Goal: Communication & Community: Answer question/provide support

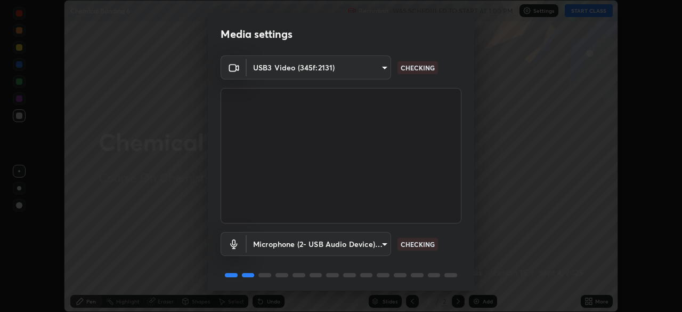
scroll to position [38, 0]
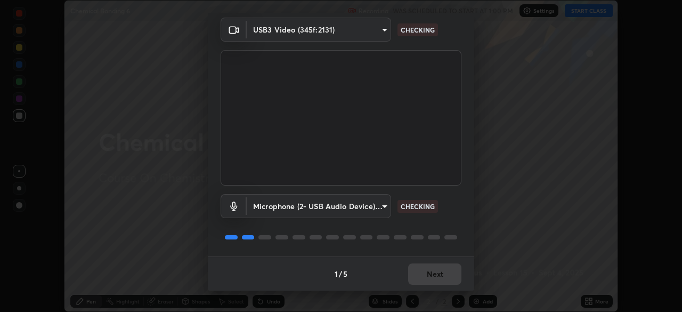
click at [423, 271] on div "1 / 5 Next" at bounding box center [341, 273] width 266 height 34
click at [430, 280] on div "1 / 5 Next" at bounding box center [341, 273] width 266 height 34
click at [425, 278] on div "1 / 5 Next" at bounding box center [341, 273] width 266 height 34
click at [421, 277] on div "1 / 5 Next" at bounding box center [341, 273] width 266 height 34
click at [421, 275] on div "1 / 5 Next" at bounding box center [341, 273] width 266 height 34
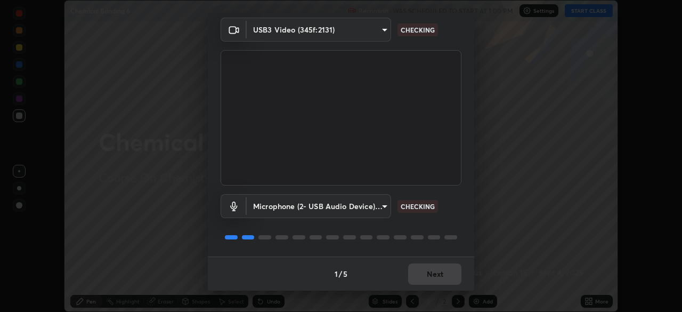
click at [420, 278] on div "1 / 5 Next" at bounding box center [341, 273] width 266 height 34
click at [421, 280] on div "1 / 5 Next" at bounding box center [341, 273] width 266 height 34
click at [418, 280] on div "1 / 5 Next" at bounding box center [341, 273] width 266 height 34
click at [417, 279] on div "1 / 5 Next" at bounding box center [341, 273] width 266 height 34
click at [416, 277] on div "1 / 5 Next" at bounding box center [341, 273] width 266 height 34
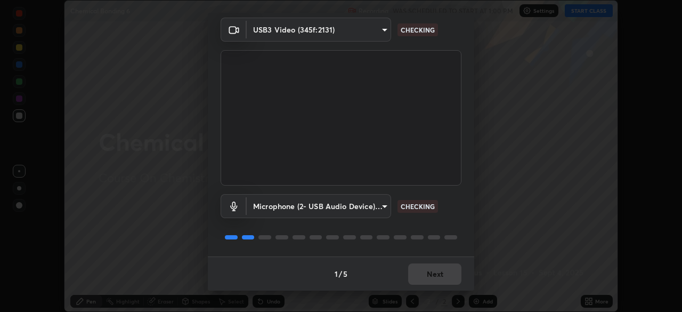
click at [416, 279] on div "1 / 5 Next" at bounding box center [341, 273] width 266 height 34
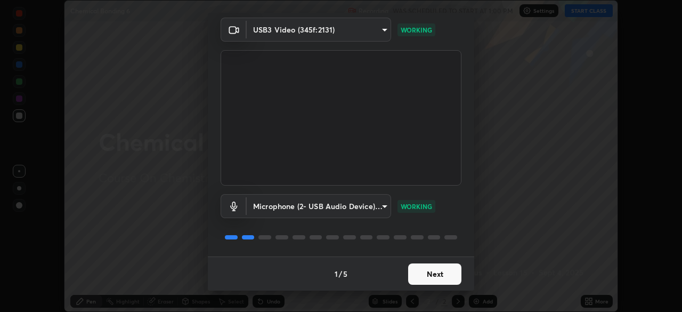
click at [417, 278] on button "Next" at bounding box center [434, 273] width 53 height 21
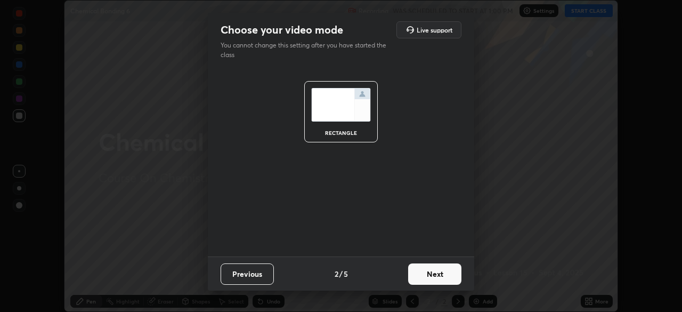
click at [421, 278] on button "Next" at bounding box center [434, 273] width 53 height 21
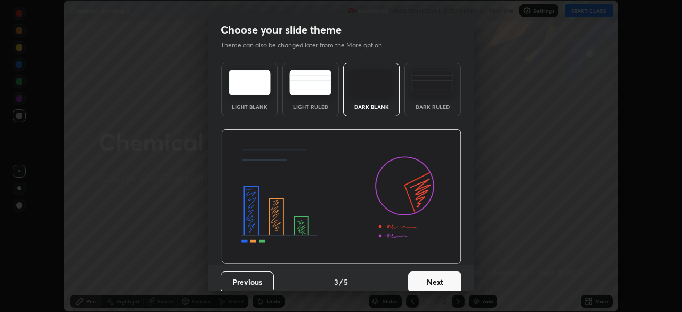
click at [424, 278] on button "Next" at bounding box center [434, 281] width 53 height 21
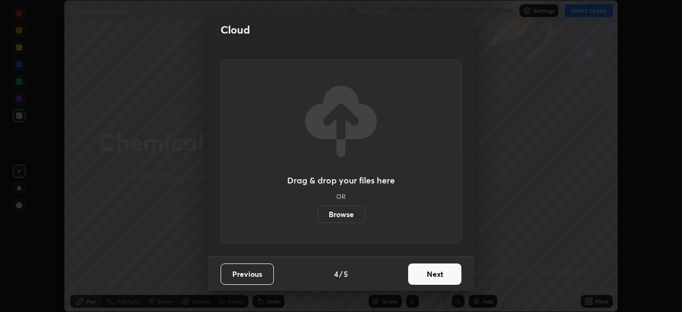
click at [451, 279] on button "Next" at bounding box center [434, 273] width 53 height 21
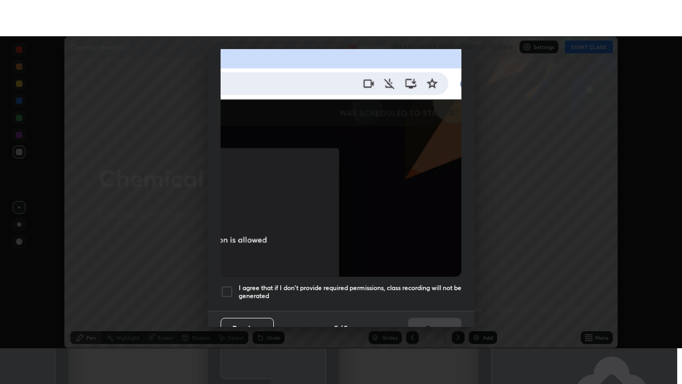
scroll to position [255, 0]
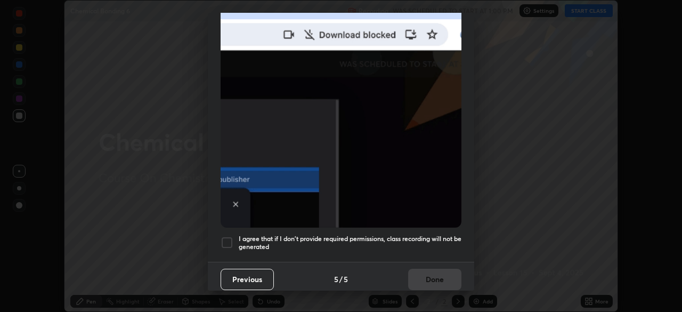
click at [225, 236] on div at bounding box center [227, 242] width 13 height 13
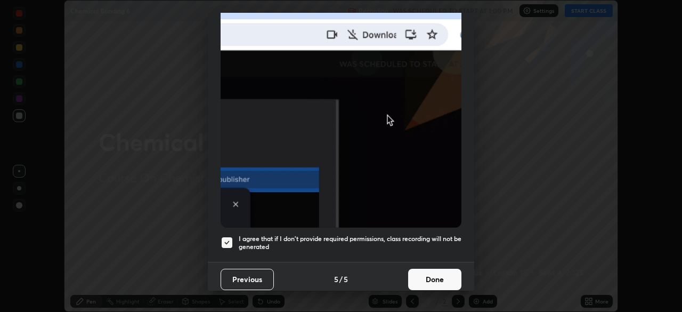
click at [430, 280] on button "Done" at bounding box center [434, 279] width 53 height 21
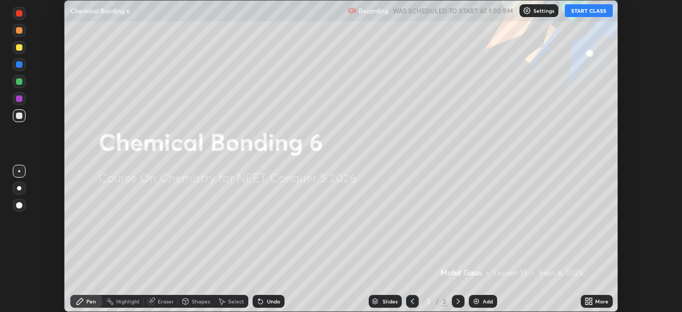
click at [592, 304] on icon at bounding box center [590, 303] width 3 height 3
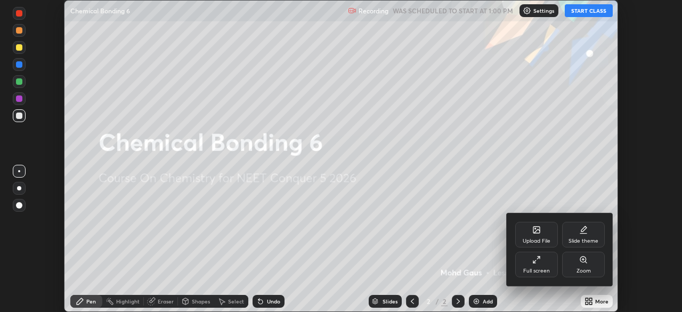
click at [543, 271] on div "Full screen" at bounding box center [536, 270] width 27 height 5
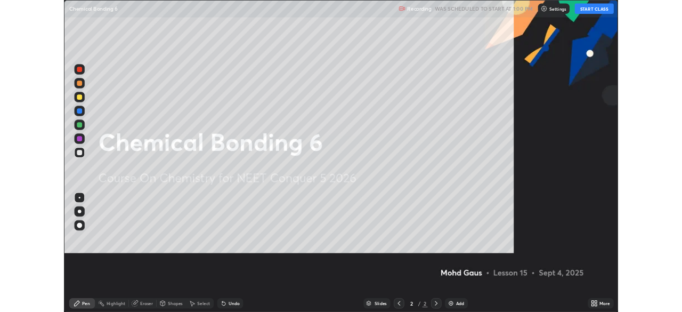
scroll to position [384, 682]
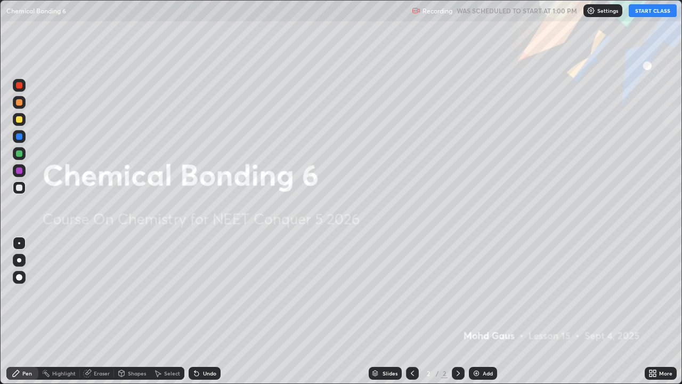
click at [642, 13] on button "START CLASS" at bounding box center [653, 10] width 48 height 13
click at [484, 311] on div "Add" at bounding box center [488, 372] width 10 height 5
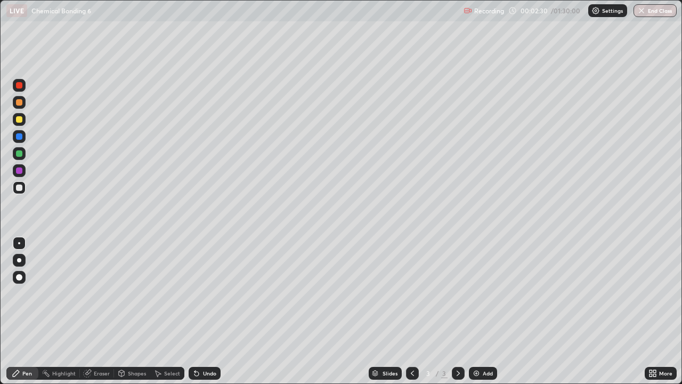
click at [18, 191] on div at bounding box center [19, 187] width 13 height 13
click at [24, 257] on div at bounding box center [19, 260] width 13 height 13
click at [91, 311] on icon at bounding box center [88, 371] width 6 height 5
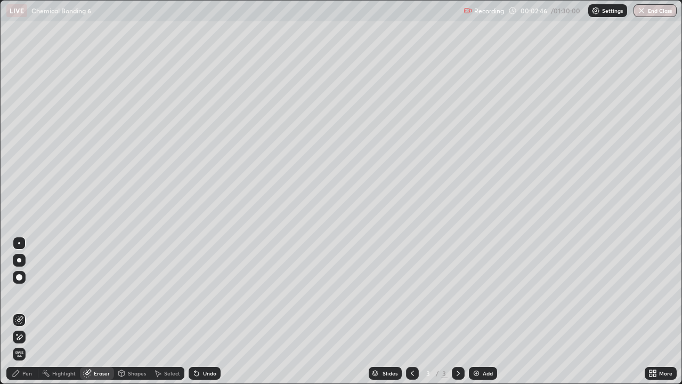
click at [27, 311] on div "Pen" at bounding box center [27, 372] width 10 height 5
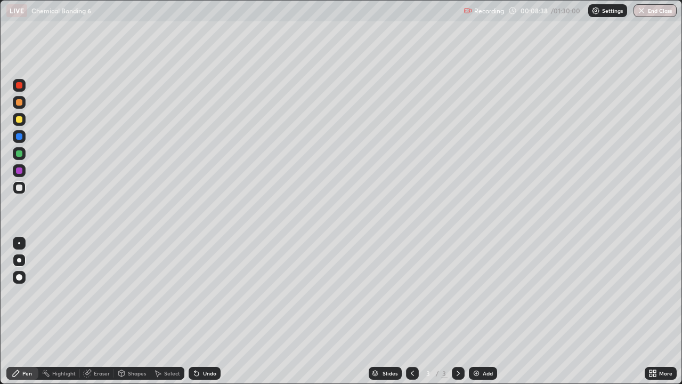
click at [17, 188] on div at bounding box center [19, 187] width 6 height 6
click at [18, 187] on div at bounding box center [19, 187] width 6 height 6
click at [17, 255] on div at bounding box center [19, 260] width 13 height 13
click at [19, 260] on div at bounding box center [19, 260] width 4 height 4
click at [18, 192] on div at bounding box center [19, 187] width 13 height 13
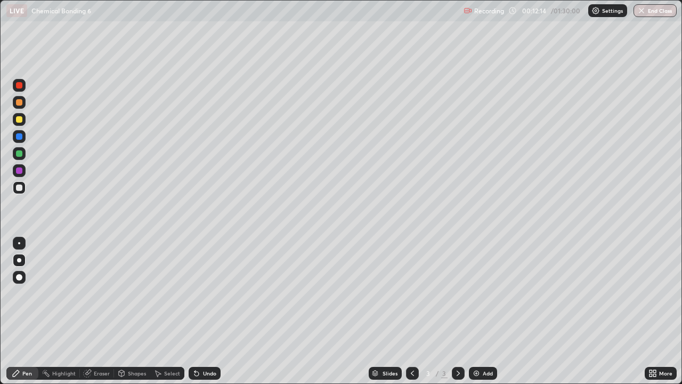
click at [21, 171] on div at bounding box center [19, 170] width 6 height 6
click at [18, 153] on div at bounding box center [19, 153] width 6 height 6
click at [20, 121] on div at bounding box center [19, 119] width 6 height 6
click at [18, 138] on div at bounding box center [19, 136] width 6 height 6
click at [20, 102] on div at bounding box center [19, 102] width 6 height 6
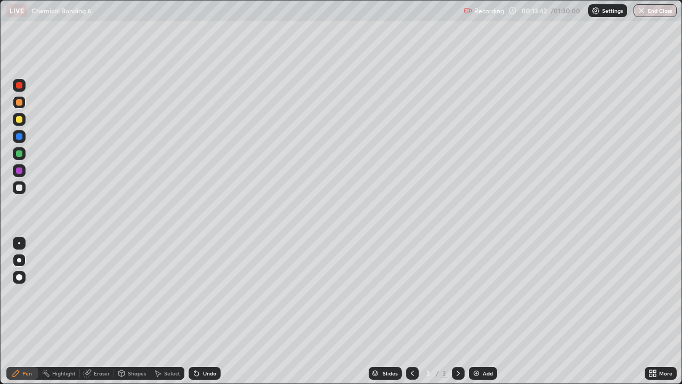
click at [19, 136] on div at bounding box center [19, 136] width 6 height 6
click at [17, 117] on div at bounding box center [19, 119] width 6 height 6
click at [120, 311] on icon at bounding box center [122, 372] width 6 height 2
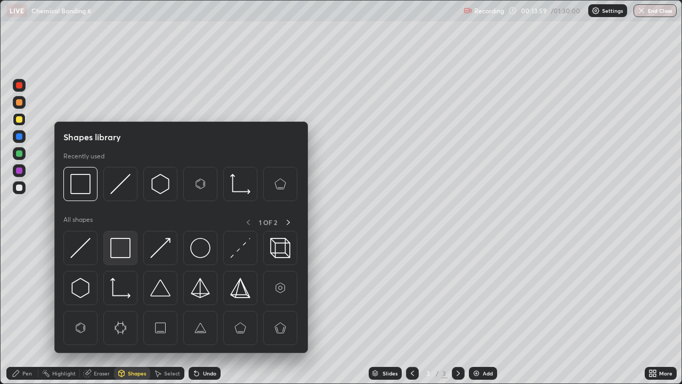
click at [118, 248] on img at bounding box center [120, 248] width 20 height 20
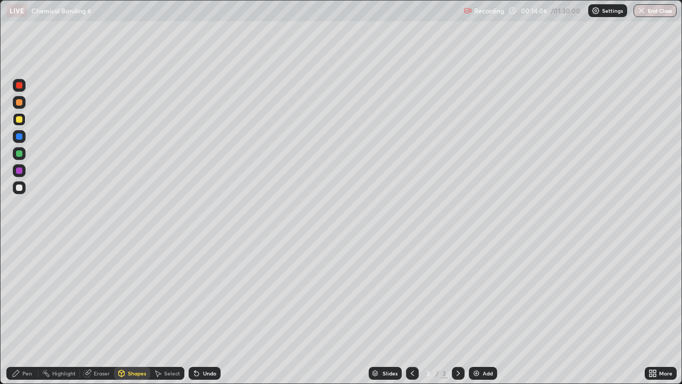
click at [18, 135] on div at bounding box center [19, 136] width 6 height 6
click at [20, 190] on div at bounding box center [19, 187] width 6 height 6
click at [19, 135] on div at bounding box center [19, 136] width 6 height 6
click at [91, 311] on div "Eraser" at bounding box center [97, 373] width 34 height 13
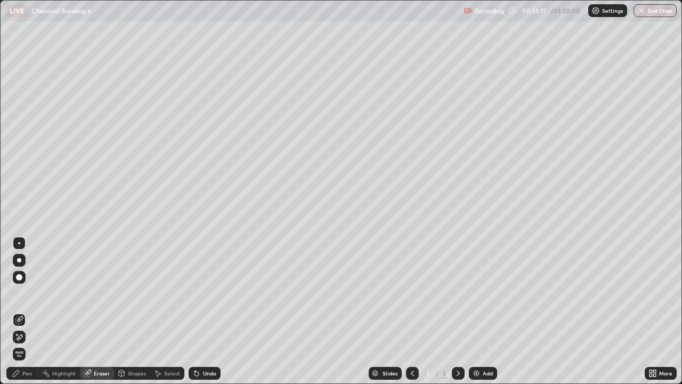
click at [26, 311] on div "Pen" at bounding box center [27, 372] width 10 height 5
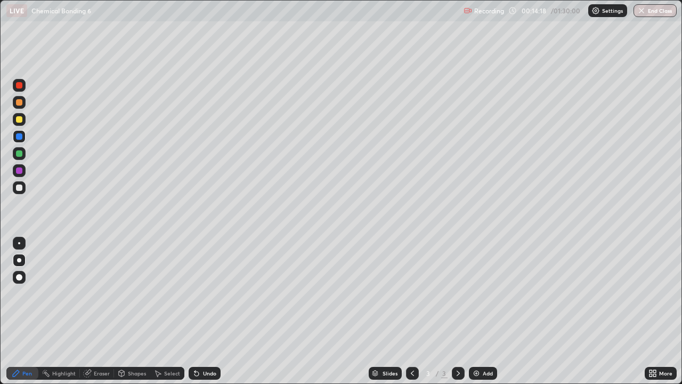
click at [18, 186] on div at bounding box center [19, 187] width 6 height 6
click at [127, 311] on div "Shapes" at bounding box center [132, 373] width 36 height 13
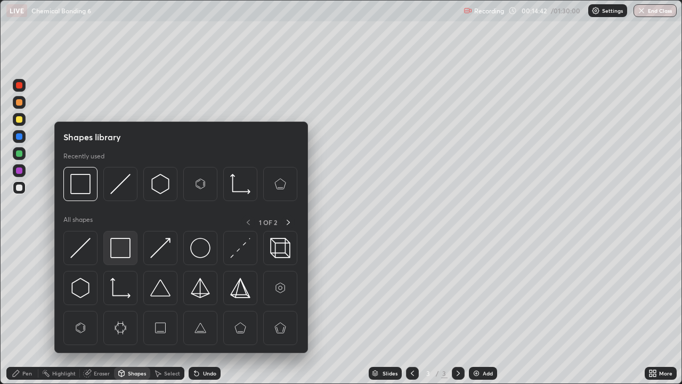
click at [120, 249] on img at bounding box center [120, 248] width 20 height 20
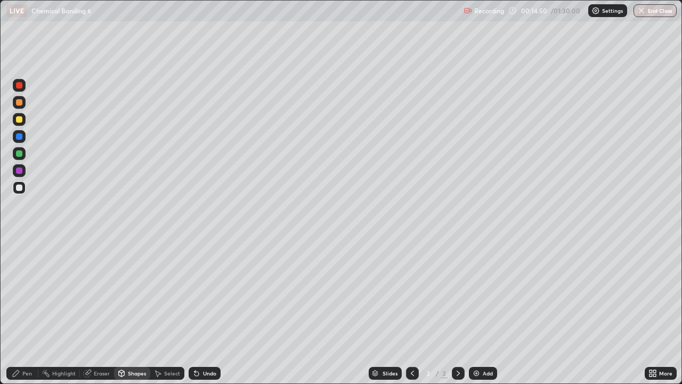
click at [16, 190] on div at bounding box center [19, 187] width 13 height 13
click at [27, 311] on div "Pen" at bounding box center [22, 373] width 32 height 13
click at [17, 156] on div at bounding box center [19, 153] width 6 height 6
click at [22, 187] on div at bounding box center [19, 187] width 6 height 6
click at [17, 155] on div at bounding box center [19, 153] width 6 height 6
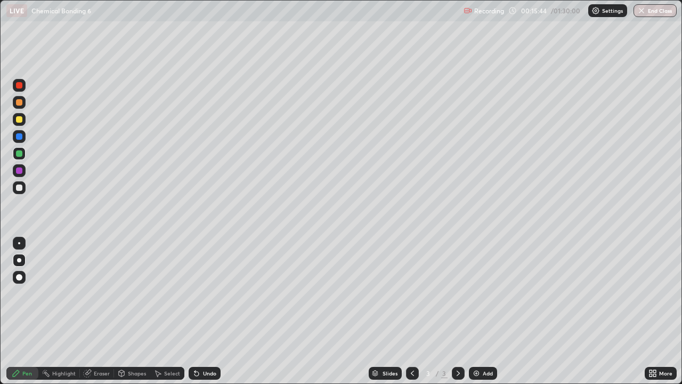
click at [18, 119] on div at bounding box center [19, 119] width 6 height 6
click at [18, 171] on div at bounding box center [19, 170] width 6 height 6
click at [21, 135] on div at bounding box center [19, 136] width 6 height 6
click at [94, 311] on div "Eraser" at bounding box center [102, 372] width 16 height 5
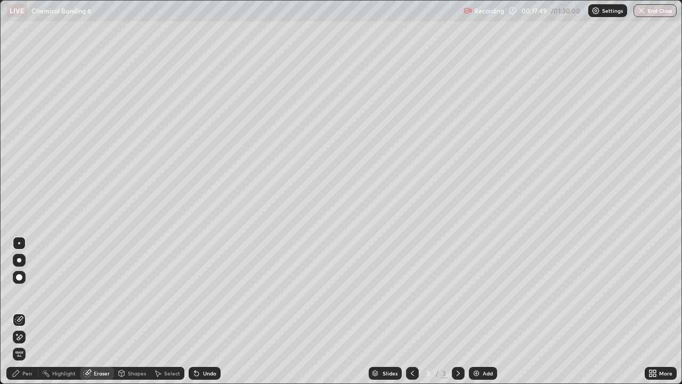
click at [21, 266] on div at bounding box center [19, 260] width 13 height 13
click at [22, 311] on div "Pen" at bounding box center [22, 373] width 32 height 13
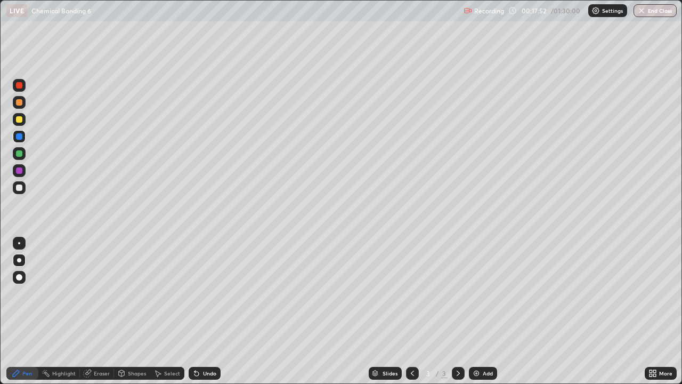
click at [20, 119] on div at bounding box center [19, 119] width 6 height 6
click at [20, 138] on div at bounding box center [19, 136] width 6 height 6
click at [18, 122] on div at bounding box center [19, 119] width 6 height 6
click at [478, 311] on div "Add" at bounding box center [483, 373] width 28 height 13
click at [21, 185] on div at bounding box center [19, 187] width 6 height 6
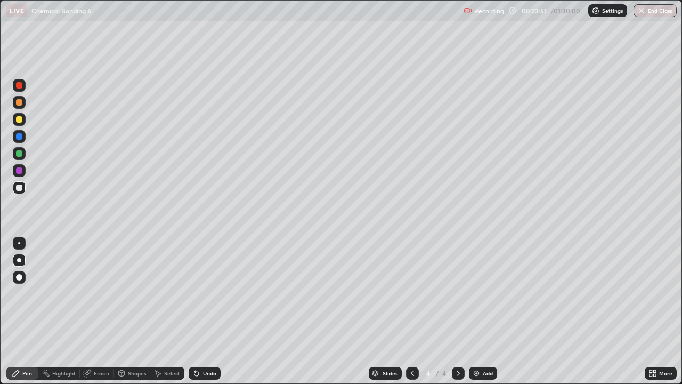
click at [94, 311] on div "Eraser" at bounding box center [102, 372] width 16 height 5
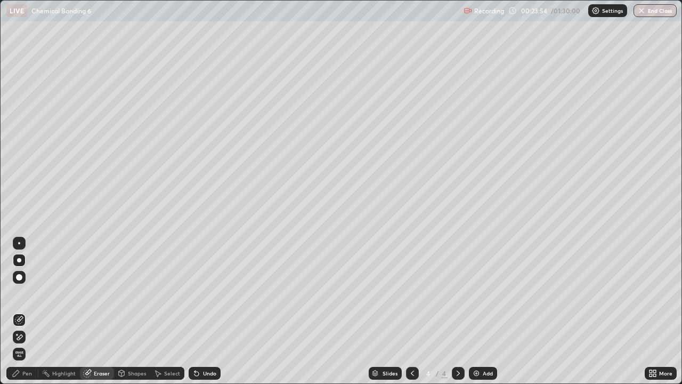
click at [25, 311] on div "Pen" at bounding box center [22, 373] width 32 height 13
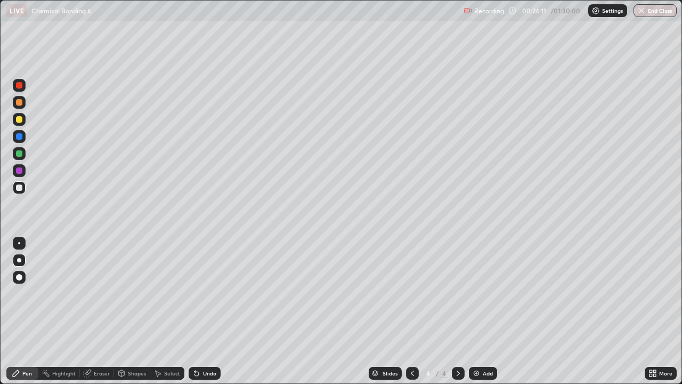
click at [17, 120] on div at bounding box center [19, 119] width 6 height 6
click at [23, 183] on div at bounding box center [19, 187] width 13 height 13
click at [103, 311] on div "Eraser" at bounding box center [97, 373] width 34 height 13
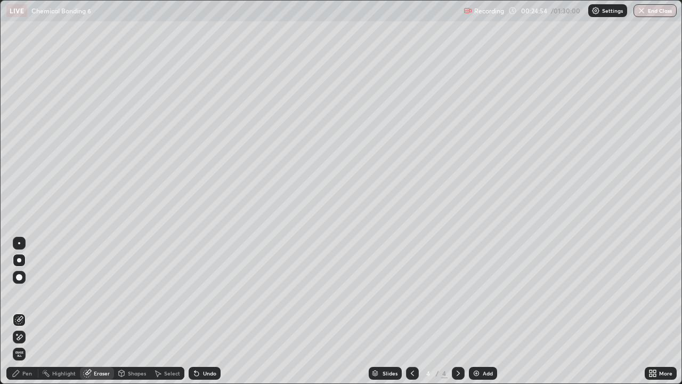
click at [29, 311] on div "Pen" at bounding box center [27, 372] width 10 height 5
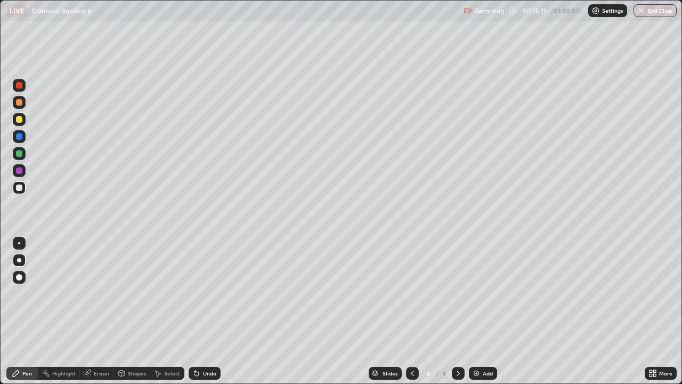
click at [20, 134] on div at bounding box center [19, 136] width 6 height 6
click at [21, 119] on div at bounding box center [19, 119] width 6 height 6
click at [411, 311] on icon at bounding box center [412, 373] width 9 height 9
click at [455, 311] on div at bounding box center [458, 373] width 13 height 13
click at [14, 152] on div at bounding box center [19, 153] width 13 height 13
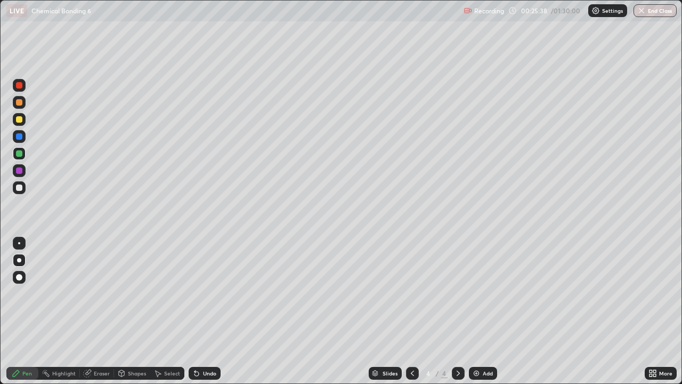
click at [409, 311] on icon at bounding box center [412, 373] width 9 height 9
click at [458, 311] on icon at bounding box center [458, 373] width 9 height 9
click at [411, 311] on icon at bounding box center [412, 373] width 9 height 9
click at [452, 311] on div at bounding box center [458, 373] width 13 height 13
click at [411, 311] on icon at bounding box center [412, 373] width 9 height 9
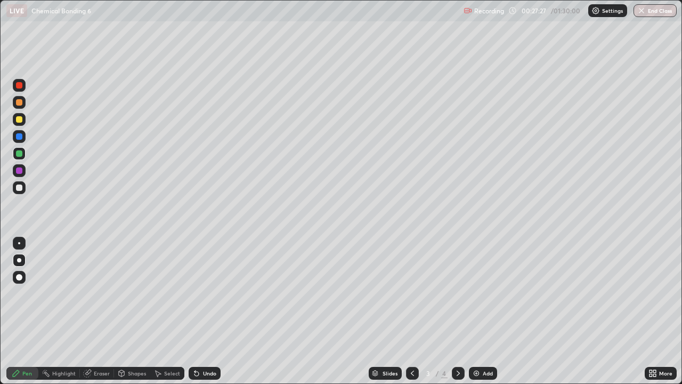
click at [459, 311] on icon at bounding box center [458, 373] width 9 height 9
click at [408, 311] on icon at bounding box center [412, 373] width 9 height 9
click at [458, 311] on icon at bounding box center [458, 373] width 9 height 9
click at [488, 311] on div "Add" at bounding box center [483, 373] width 28 height 13
click at [17, 189] on div at bounding box center [19, 187] width 6 height 6
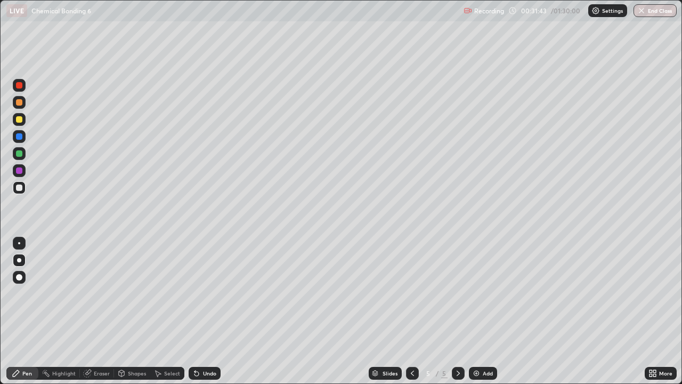
click at [19, 260] on div at bounding box center [19, 260] width 4 height 4
click at [410, 311] on icon at bounding box center [412, 373] width 9 height 9
click at [407, 311] on div at bounding box center [412, 373] width 13 height 13
click at [456, 311] on icon at bounding box center [458, 373] width 9 height 9
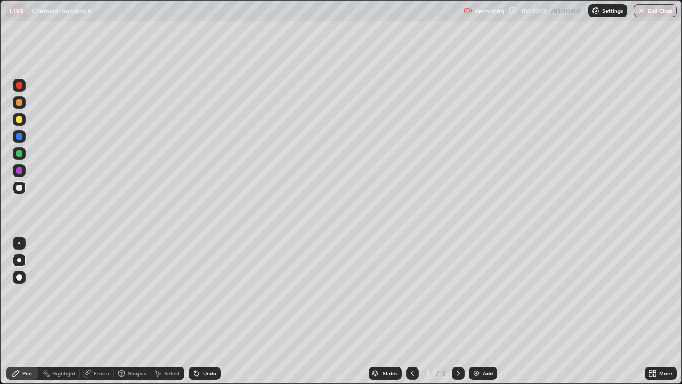
click at [18, 188] on div at bounding box center [19, 187] width 6 height 6
click at [20, 191] on div at bounding box center [19, 187] width 13 height 13
click at [21, 185] on div at bounding box center [19, 187] width 6 height 6
click at [21, 190] on div at bounding box center [19, 187] width 6 height 6
click at [21, 122] on div at bounding box center [19, 119] width 6 height 6
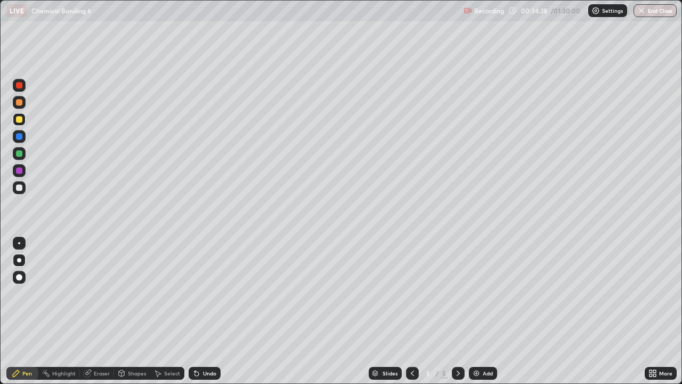
click at [21, 117] on div at bounding box center [19, 119] width 6 height 6
click at [98, 311] on div "Eraser" at bounding box center [102, 372] width 16 height 5
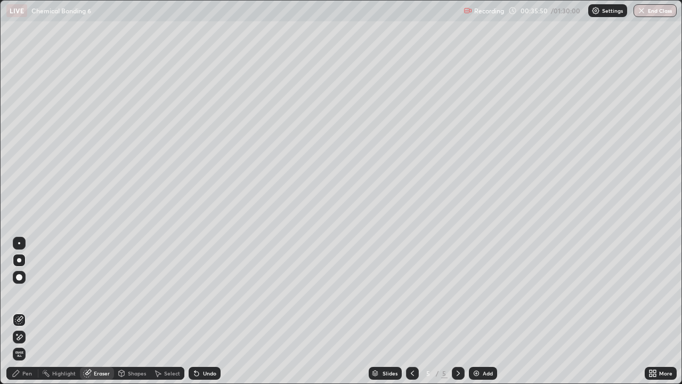
click at [29, 311] on div "Pen" at bounding box center [27, 372] width 10 height 5
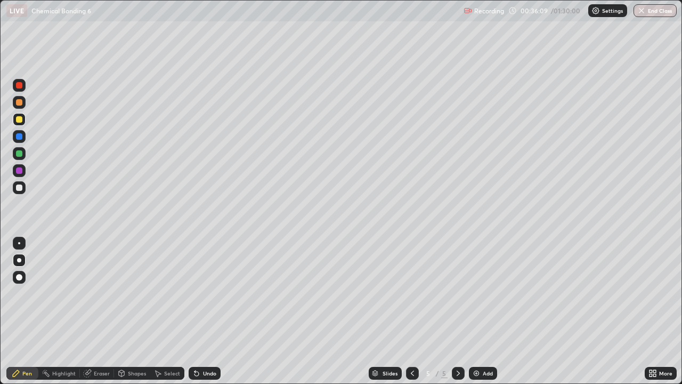
click at [19, 137] on div at bounding box center [19, 136] width 6 height 6
click at [109, 311] on div "Eraser" at bounding box center [102, 372] width 16 height 5
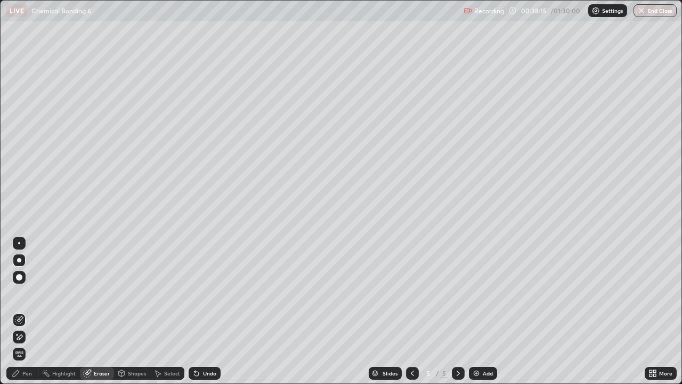
click at [487, 311] on div "Add" at bounding box center [488, 372] width 10 height 5
click at [408, 311] on icon at bounding box center [412, 373] width 9 height 9
click at [411, 311] on icon at bounding box center [412, 373] width 9 height 9
click at [452, 311] on div at bounding box center [458, 373] width 13 height 13
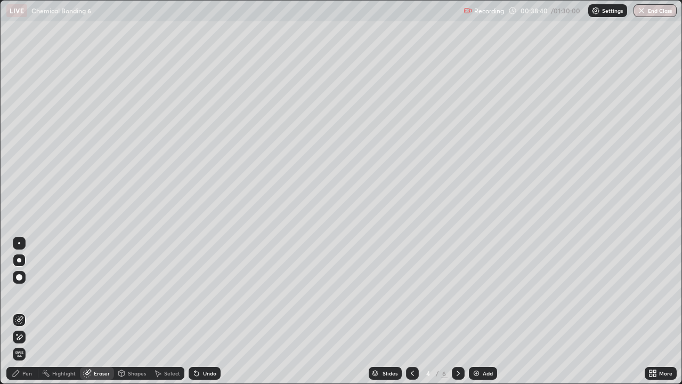
click at [457, 311] on icon at bounding box center [458, 373] width 9 height 9
click at [458, 311] on icon at bounding box center [458, 373] width 9 height 9
click at [18, 254] on div at bounding box center [19, 260] width 13 height 13
click at [20, 311] on div "Pen" at bounding box center [22, 373] width 32 height 13
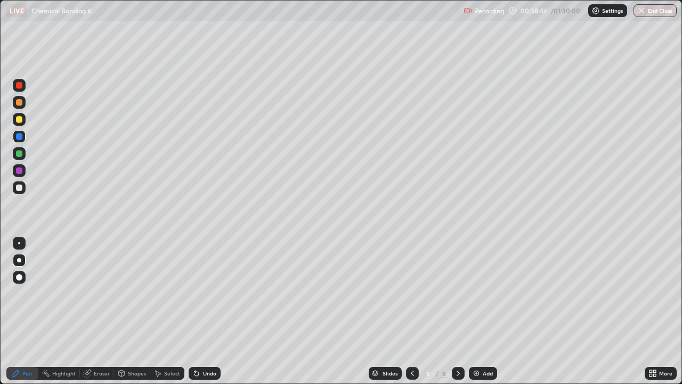
click at [17, 192] on div at bounding box center [19, 187] width 13 height 13
click at [18, 153] on div at bounding box center [19, 153] width 6 height 6
click at [16, 155] on div at bounding box center [19, 153] width 6 height 6
click at [19, 120] on div at bounding box center [19, 119] width 6 height 6
click at [17, 189] on div at bounding box center [19, 187] width 6 height 6
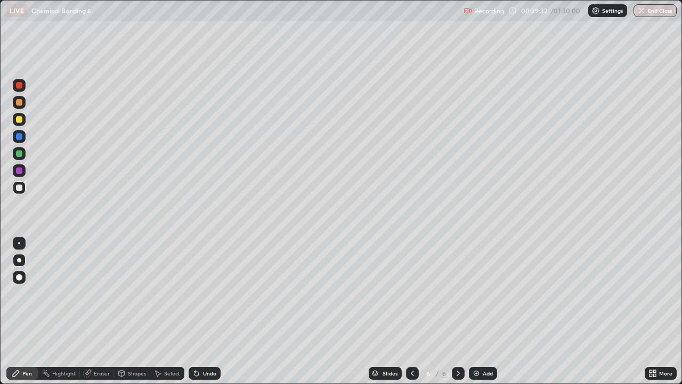
click at [128, 311] on div "Shapes" at bounding box center [137, 372] width 18 height 5
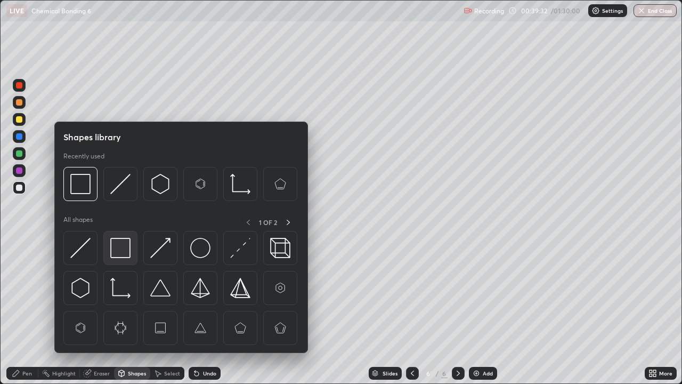
click at [121, 247] on img at bounding box center [120, 248] width 20 height 20
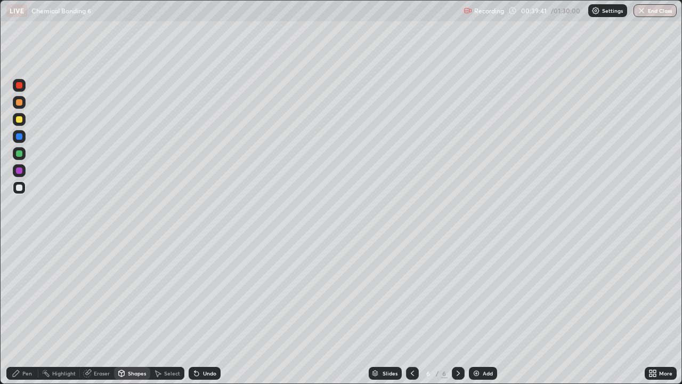
click at [95, 311] on div "Eraser" at bounding box center [102, 372] width 16 height 5
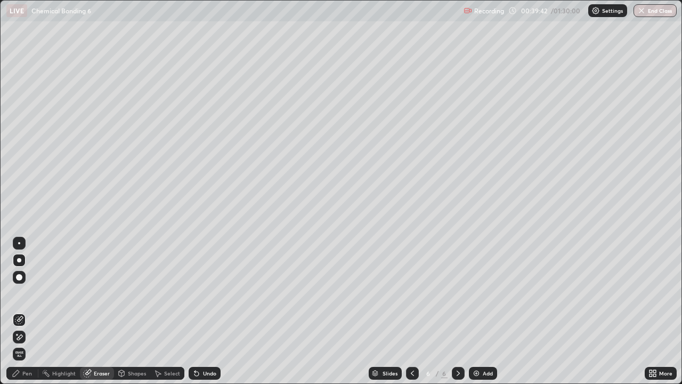
click at [126, 311] on div "Shapes" at bounding box center [132, 373] width 36 height 13
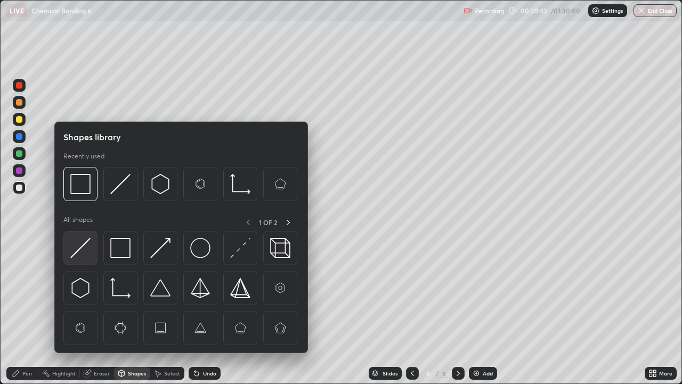
click at [84, 249] on img at bounding box center [80, 248] width 20 height 20
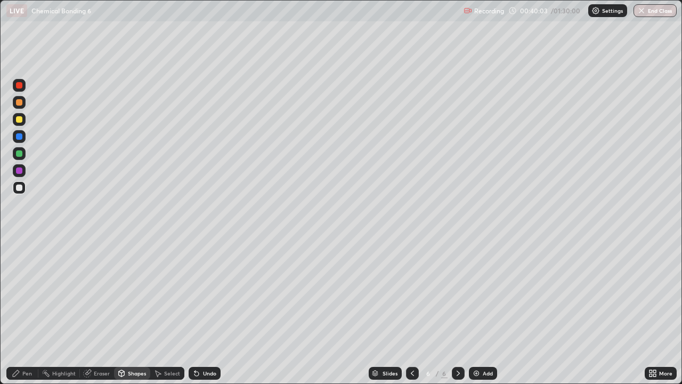
click at [20, 189] on div at bounding box center [19, 187] width 6 height 6
click at [19, 311] on icon at bounding box center [16, 373] width 9 height 9
click at [21, 190] on div at bounding box center [19, 187] width 6 height 6
click at [20, 171] on div at bounding box center [19, 170] width 6 height 6
click at [19, 120] on div at bounding box center [19, 119] width 6 height 6
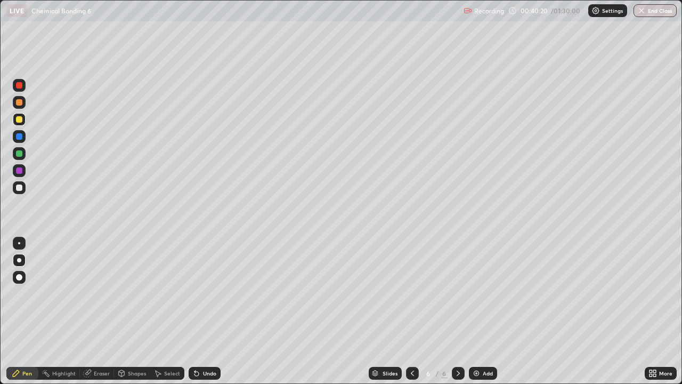
click at [96, 311] on div "Eraser" at bounding box center [102, 372] width 16 height 5
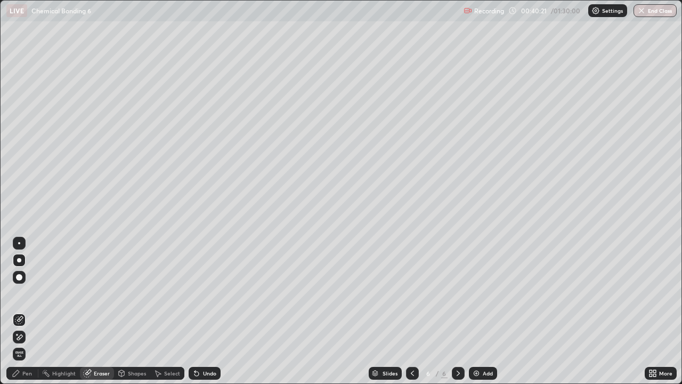
click at [23, 311] on div "Pen" at bounding box center [27, 372] width 10 height 5
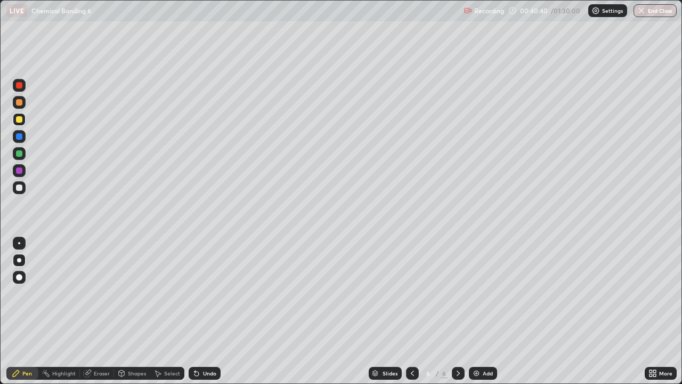
click at [19, 152] on div at bounding box center [19, 153] width 6 height 6
click at [19, 188] on div at bounding box center [19, 187] width 6 height 6
click at [142, 311] on div "Shapes" at bounding box center [132, 372] width 36 height 21
click at [28, 311] on div "Pen" at bounding box center [27, 372] width 10 height 5
click at [481, 311] on div "Add" at bounding box center [483, 373] width 28 height 13
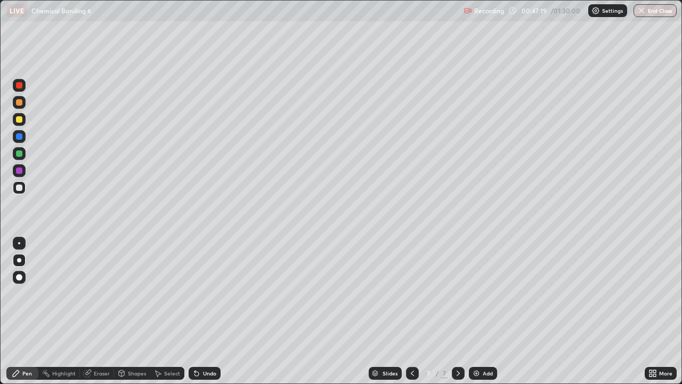
click at [18, 261] on div at bounding box center [19, 260] width 4 height 4
click at [22, 189] on div at bounding box center [19, 187] width 6 height 6
click at [411, 311] on icon at bounding box center [412, 373] width 9 height 9
click at [452, 311] on div at bounding box center [458, 373] width 13 height 13
click at [18, 187] on div at bounding box center [19, 187] width 6 height 6
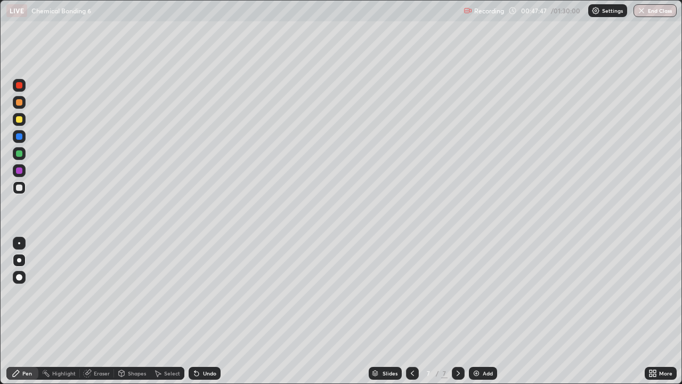
click at [131, 311] on div "Shapes" at bounding box center [137, 372] width 18 height 5
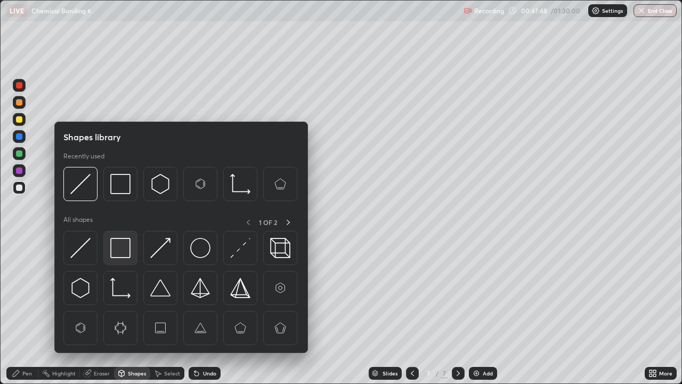
click at [118, 247] on img at bounding box center [120, 248] width 20 height 20
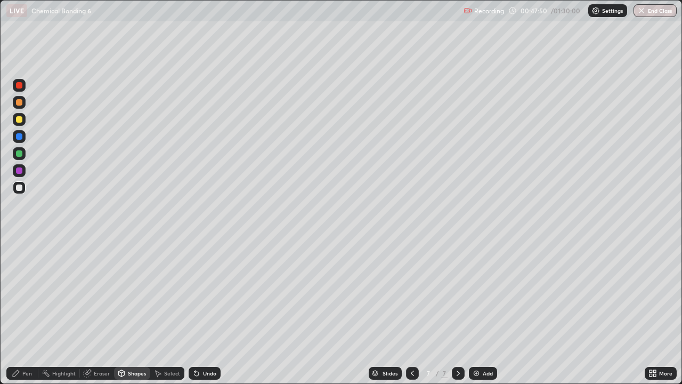
click at [23, 185] on div at bounding box center [19, 187] width 13 height 13
click at [117, 311] on icon at bounding box center [121, 373] width 9 height 9
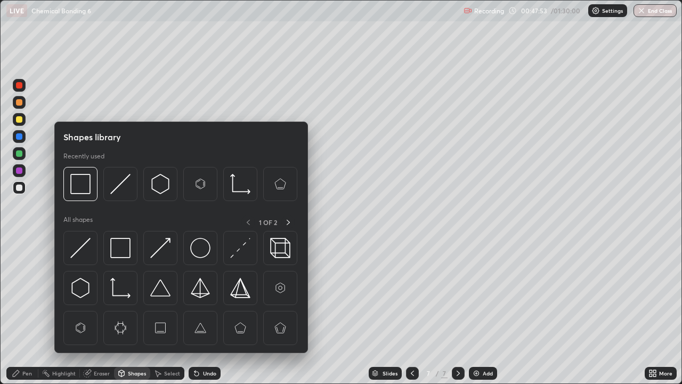
click at [104, 311] on div "Eraser" at bounding box center [102, 372] width 16 height 5
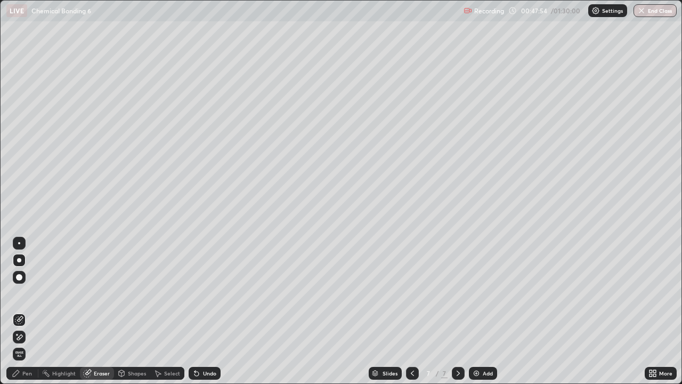
click at [19, 311] on div "Pen" at bounding box center [22, 373] width 32 height 13
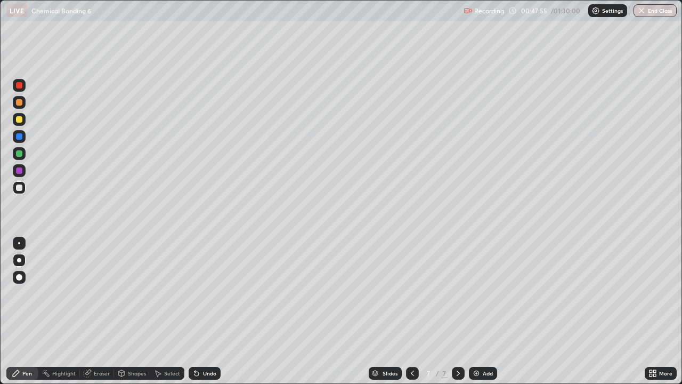
click at [16, 184] on div at bounding box center [19, 187] width 13 height 13
click at [96, 311] on div "Eraser" at bounding box center [102, 372] width 16 height 5
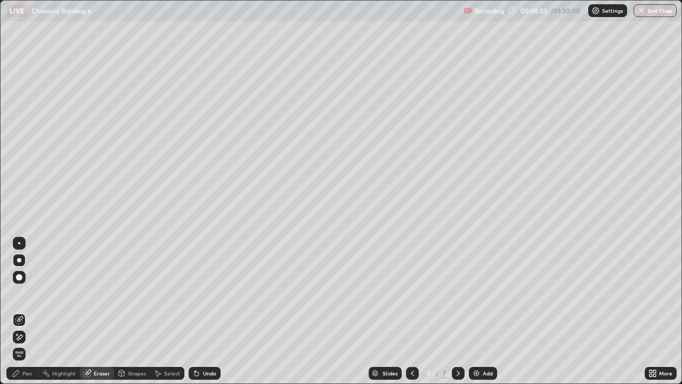
click at [25, 311] on div "Pen" at bounding box center [27, 372] width 10 height 5
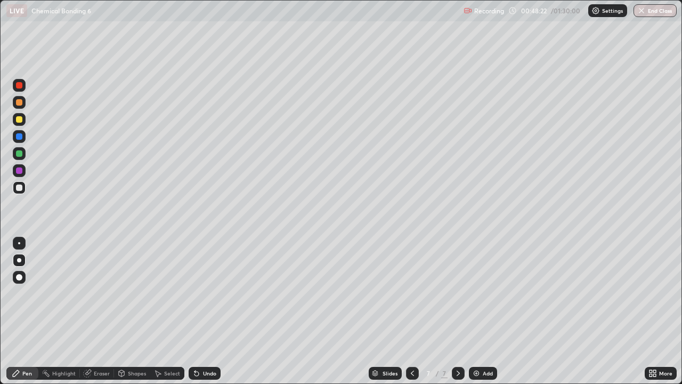
click at [19, 187] on div at bounding box center [19, 187] width 6 height 6
click at [20, 186] on div at bounding box center [19, 187] width 6 height 6
click at [20, 103] on div at bounding box center [19, 102] width 6 height 6
click at [23, 120] on div at bounding box center [19, 119] width 13 height 13
click at [481, 311] on div "Add" at bounding box center [483, 373] width 28 height 13
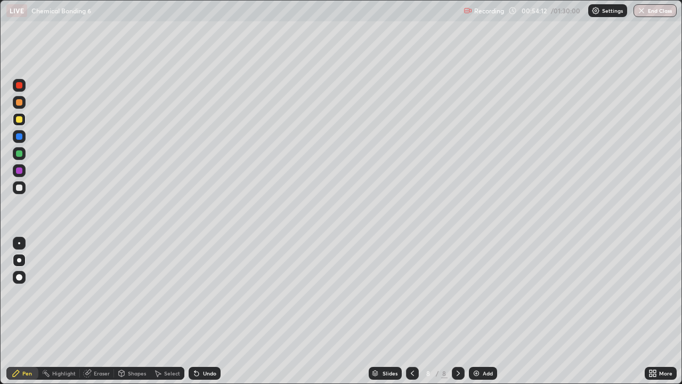
click at [24, 190] on div at bounding box center [19, 187] width 13 height 13
click at [20, 262] on div at bounding box center [19, 260] width 4 height 4
click at [17, 172] on div at bounding box center [19, 170] width 6 height 6
click at [19, 187] on div at bounding box center [19, 187] width 6 height 6
click at [20, 255] on div at bounding box center [19, 260] width 13 height 13
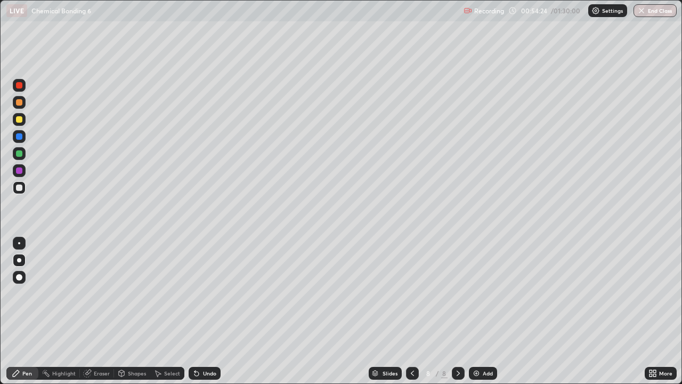
click at [19, 187] on div at bounding box center [19, 187] width 6 height 6
click at [20, 189] on div at bounding box center [19, 187] width 6 height 6
click at [25, 188] on div at bounding box center [19, 187] width 13 height 13
click at [19, 121] on div at bounding box center [19, 119] width 6 height 6
click at [104, 311] on div "Eraser" at bounding box center [97, 373] width 34 height 13
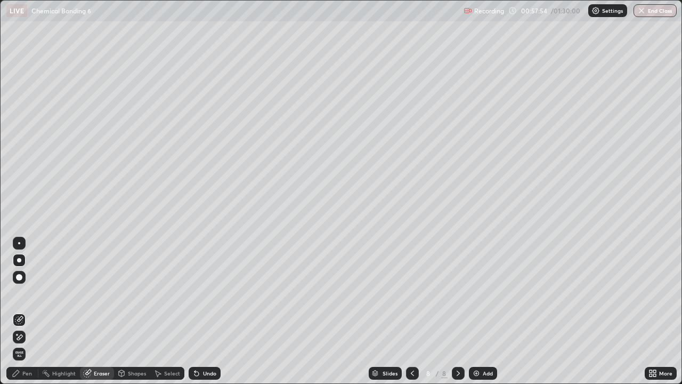
click at [23, 311] on div "Pen" at bounding box center [27, 372] width 10 height 5
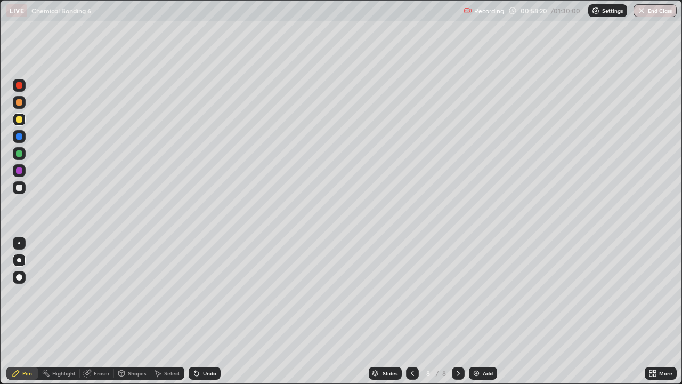
click at [17, 261] on div at bounding box center [19, 260] width 13 height 13
click at [101, 311] on div "Eraser" at bounding box center [102, 372] width 16 height 5
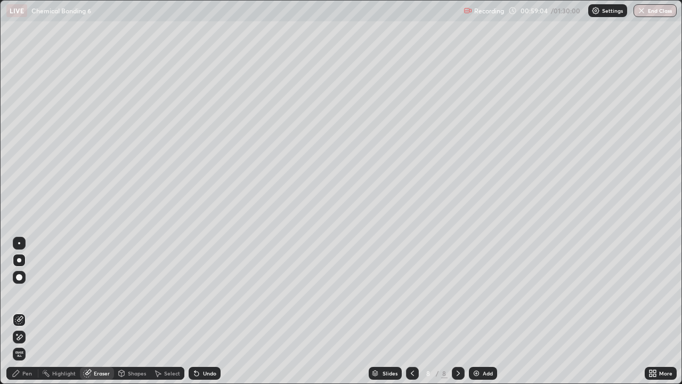
click at [32, 311] on div "Pen" at bounding box center [22, 373] width 32 height 13
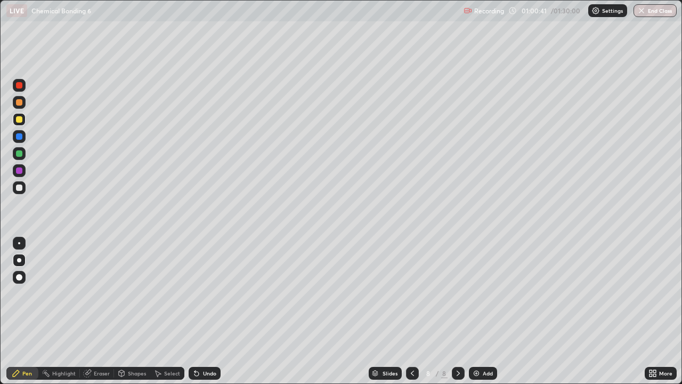
click at [481, 311] on div "Add" at bounding box center [483, 373] width 28 height 13
click at [21, 189] on div at bounding box center [19, 187] width 6 height 6
click at [17, 156] on div at bounding box center [19, 153] width 6 height 6
click at [20, 119] on div at bounding box center [19, 119] width 6 height 6
click at [20, 187] on div at bounding box center [19, 187] width 6 height 6
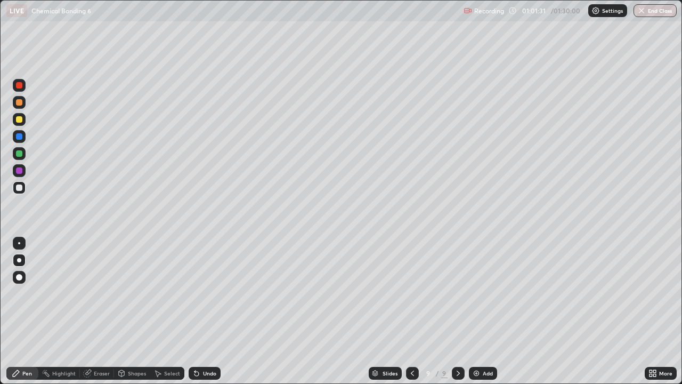
click at [18, 187] on div at bounding box center [19, 187] width 6 height 6
click at [411, 311] on icon at bounding box center [412, 373] width 9 height 9
click at [411, 311] on div at bounding box center [412, 373] width 13 height 13
click at [411, 311] on icon at bounding box center [412, 373] width 9 height 9
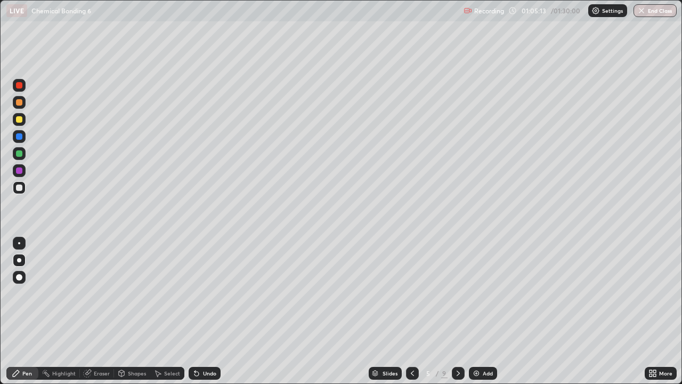
click at [411, 311] on icon at bounding box center [412, 373] width 9 height 9
click at [407, 311] on div at bounding box center [412, 373] width 13 height 13
click at [457, 311] on icon at bounding box center [458, 373] width 9 height 9
click at [454, 311] on icon at bounding box center [458, 373] width 9 height 9
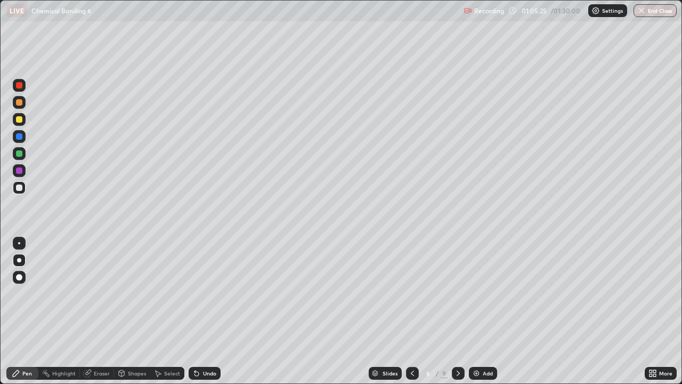
click at [457, 311] on icon at bounding box center [458, 373] width 9 height 9
click at [455, 311] on icon at bounding box center [458, 373] width 9 height 9
click at [452, 311] on div at bounding box center [458, 373] width 13 height 13
click at [20, 191] on div at bounding box center [19, 187] width 13 height 13
click at [18, 157] on div at bounding box center [19, 153] width 13 height 13
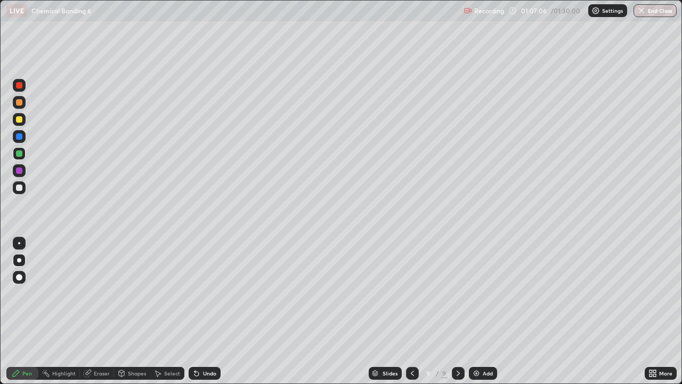
click at [18, 170] on div at bounding box center [19, 170] width 6 height 6
click at [18, 187] on div at bounding box center [19, 187] width 6 height 6
click at [16, 134] on div at bounding box center [19, 136] width 6 height 6
click at [18, 136] on div at bounding box center [19, 136] width 6 height 6
click at [19, 191] on div at bounding box center [19, 187] width 13 height 13
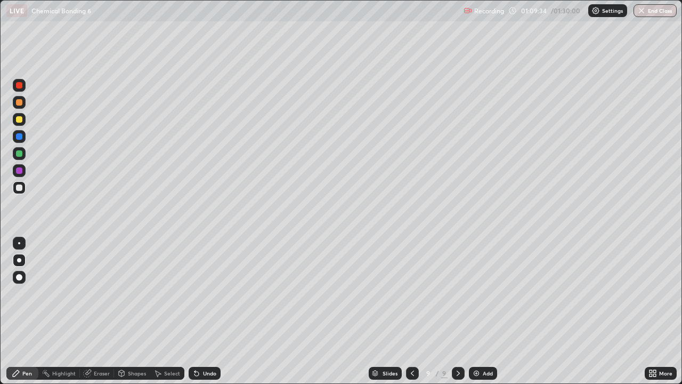
click at [22, 169] on div at bounding box center [19, 170] width 13 height 13
click at [19, 169] on div at bounding box center [19, 170] width 6 height 6
click at [18, 192] on div at bounding box center [19, 187] width 13 height 13
click at [484, 311] on div "Add" at bounding box center [483, 373] width 28 height 13
click at [19, 185] on div at bounding box center [19, 187] width 6 height 6
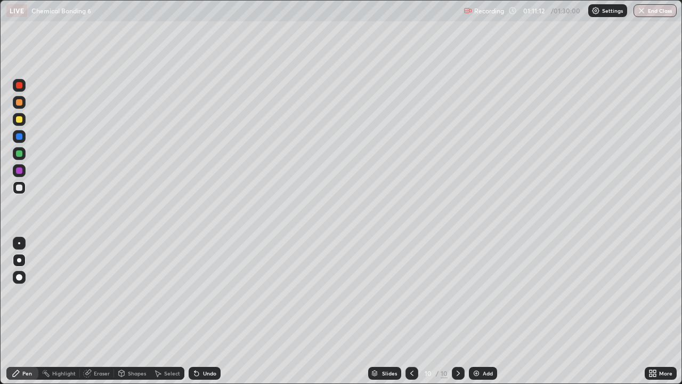
click at [15, 155] on div at bounding box center [19, 153] width 13 height 13
click at [19, 187] on div at bounding box center [19, 187] width 6 height 6
click at [411, 311] on icon at bounding box center [412, 373] width 9 height 9
click at [410, 311] on icon at bounding box center [412, 373] width 9 height 9
click at [411, 311] on icon at bounding box center [412, 373] width 9 height 9
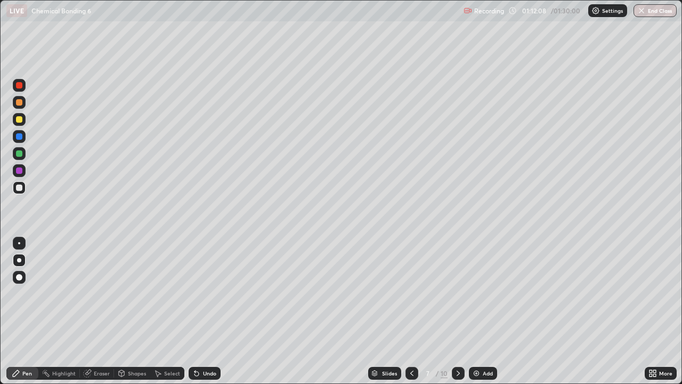
click at [454, 311] on icon at bounding box center [458, 373] width 9 height 9
click at [459, 311] on icon at bounding box center [458, 373] width 9 height 9
click at [459, 311] on icon at bounding box center [458, 372] width 3 height 5
click at [457, 311] on icon at bounding box center [458, 372] width 3 height 5
click at [18, 190] on div at bounding box center [19, 187] width 6 height 6
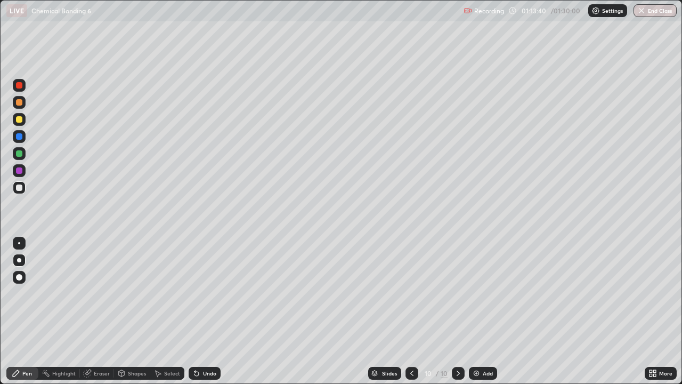
click at [19, 119] on div at bounding box center [19, 119] width 6 height 6
click at [20, 119] on div at bounding box center [19, 119] width 6 height 6
click at [410, 311] on icon at bounding box center [412, 373] width 9 height 9
click at [411, 311] on icon at bounding box center [412, 373] width 9 height 9
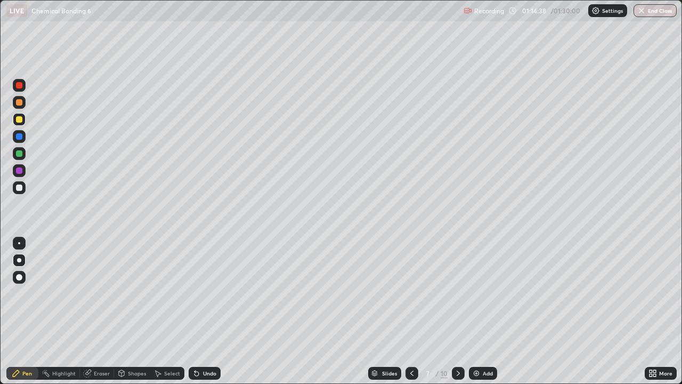
click at [410, 311] on icon at bounding box center [412, 373] width 9 height 9
click at [457, 311] on icon at bounding box center [458, 373] width 9 height 9
click at [458, 311] on icon at bounding box center [458, 373] width 9 height 9
click at [413, 311] on icon at bounding box center [412, 373] width 9 height 9
click at [411, 311] on icon at bounding box center [412, 373] width 9 height 9
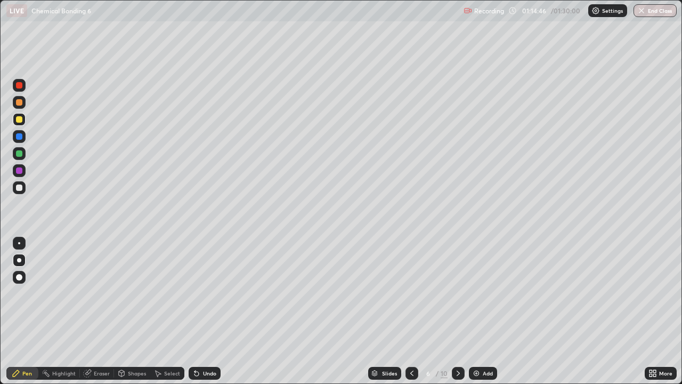
click at [460, 311] on div at bounding box center [458, 373] width 13 height 13
click at [459, 311] on div at bounding box center [458, 373] width 13 height 13
click at [457, 311] on icon at bounding box center [458, 373] width 9 height 9
click at [458, 311] on icon at bounding box center [458, 372] width 3 height 5
click at [99, 311] on div "Eraser" at bounding box center [97, 373] width 34 height 13
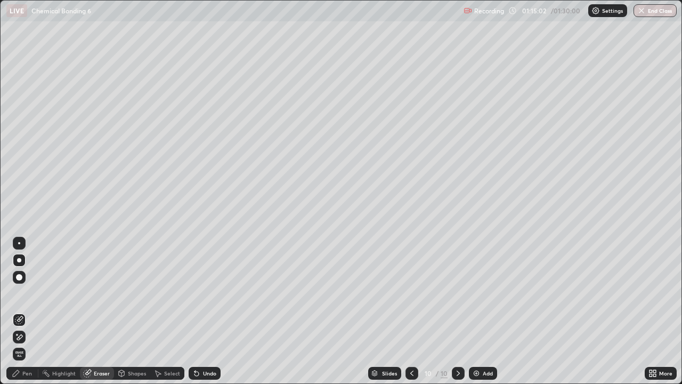
click at [26, 311] on div "Pen" at bounding box center [27, 372] width 10 height 5
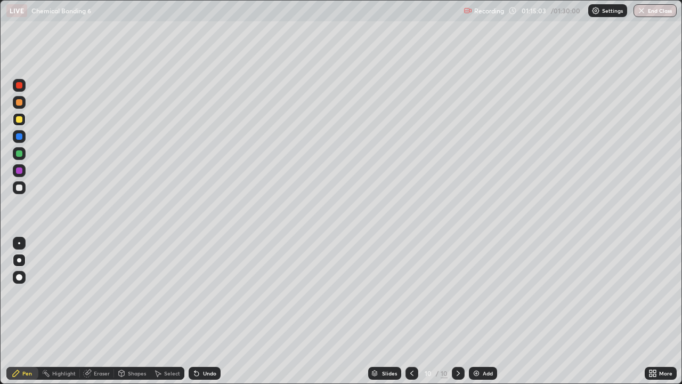
click at [20, 137] on div at bounding box center [19, 136] width 6 height 6
click at [20, 190] on div at bounding box center [19, 187] width 6 height 6
click at [21, 136] on div at bounding box center [19, 136] width 6 height 6
click at [101, 311] on div "Eraser" at bounding box center [102, 372] width 16 height 5
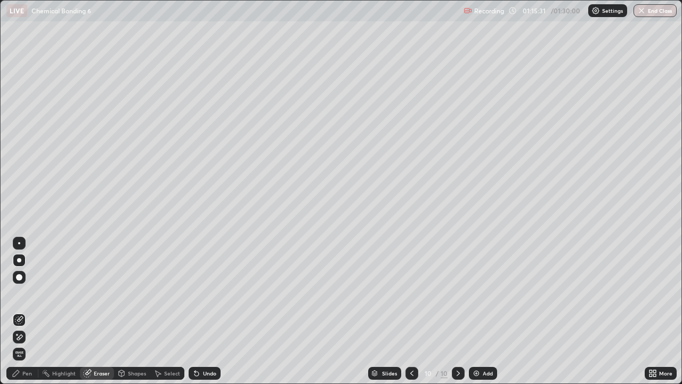
click at [27, 311] on div "Pen" at bounding box center [27, 372] width 10 height 5
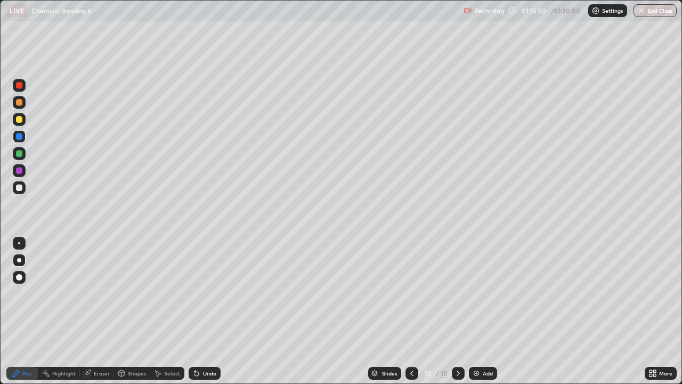
click at [19, 188] on div at bounding box center [19, 187] width 6 height 6
click at [101, 311] on div "Eraser" at bounding box center [102, 372] width 16 height 5
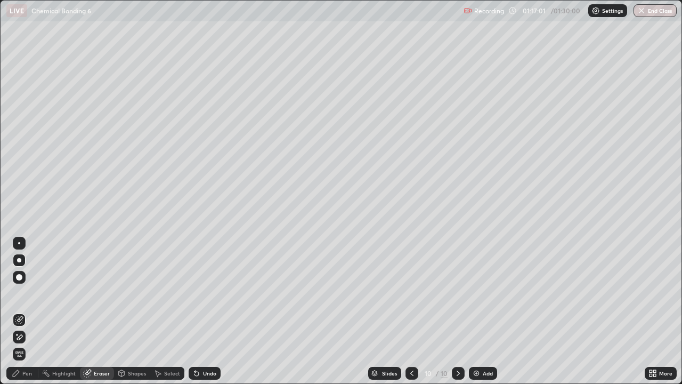
click at [26, 311] on div "Pen" at bounding box center [22, 373] width 32 height 13
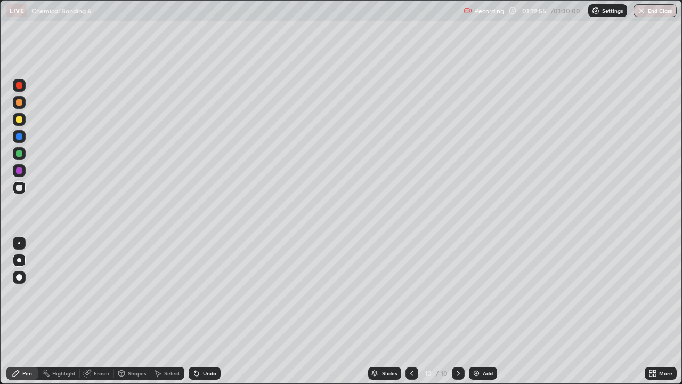
click at [410, 311] on icon at bounding box center [412, 373] width 9 height 9
click at [411, 311] on icon at bounding box center [412, 373] width 9 height 9
click at [412, 311] on icon at bounding box center [412, 373] width 9 height 9
click at [452, 311] on div at bounding box center [458, 372] width 13 height 21
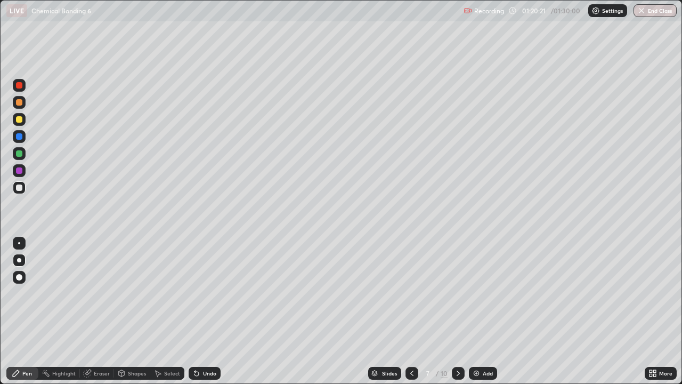
click at [458, 311] on icon at bounding box center [458, 373] width 9 height 9
click at [456, 311] on icon at bounding box center [458, 373] width 9 height 9
click at [457, 311] on icon at bounding box center [458, 373] width 9 height 9
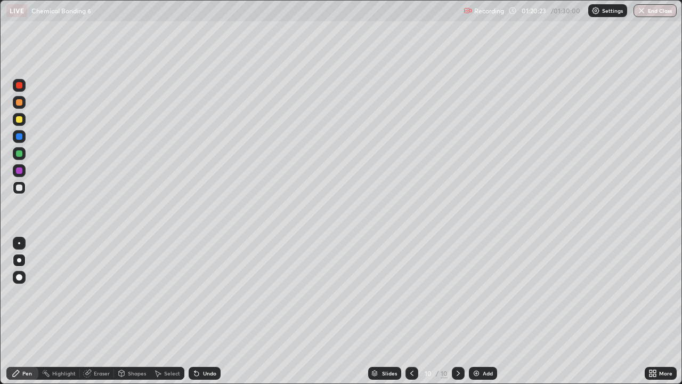
click at [410, 311] on icon at bounding box center [412, 373] width 9 height 9
click at [457, 311] on icon at bounding box center [458, 373] width 9 height 9
click at [462, 311] on div at bounding box center [458, 372] width 13 height 21
click at [480, 311] on img at bounding box center [476, 373] width 9 height 9
click at [406, 311] on div at bounding box center [412, 373] width 13 height 13
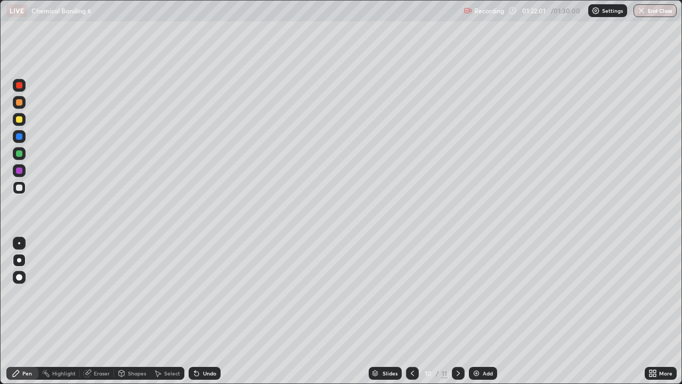
click at [458, 311] on icon at bounding box center [458, 372] width 3 height 5
click at [19, 188] on div at bounding box center [19, 187] width 6 height 6
click at [20, 102] on div at bounding box center [19, 102] width 6 height 6
click at [19, 185] on div at bounding box center [19, 187] width 6 height 6
click at [18, 190] on div at bounding box center [19, 187] width 6 height 6
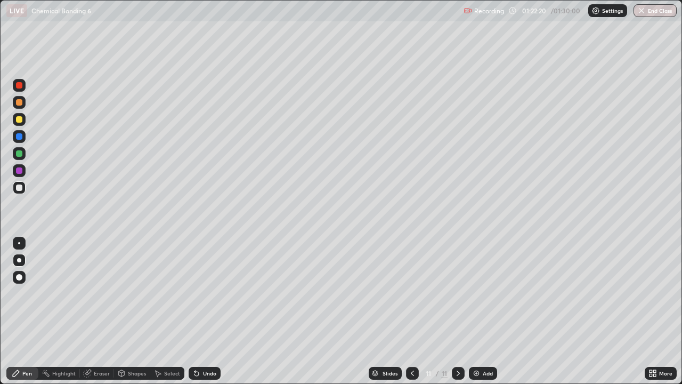
click at [21, 98] on div at bounding box center [19, 102] width 13 height 13
click at [20, 187] on div at bounding box center [19, 187] width 6 height 6
click at [411, 311] on icon at bounding box center [412, 373] width 9 height 9
click at [454, 311] on icon at bounding box center [458, 373] width 9 height 9
click at [18, 136] on div at bounding box center [19, 136] width 6 height 6
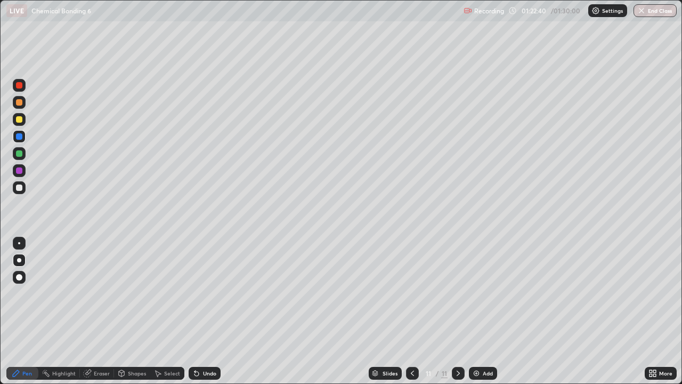
click at [98, 311] on div "Eraser" at bounding box center [102, 372] width 16 height 5
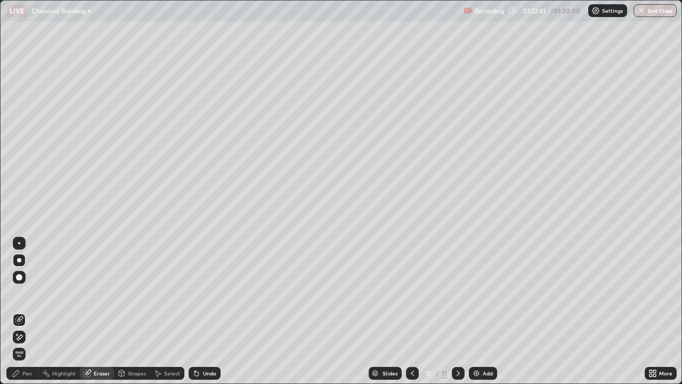
click at [123, 311] on icon at bounding box center [122, 373] width 6 height 6
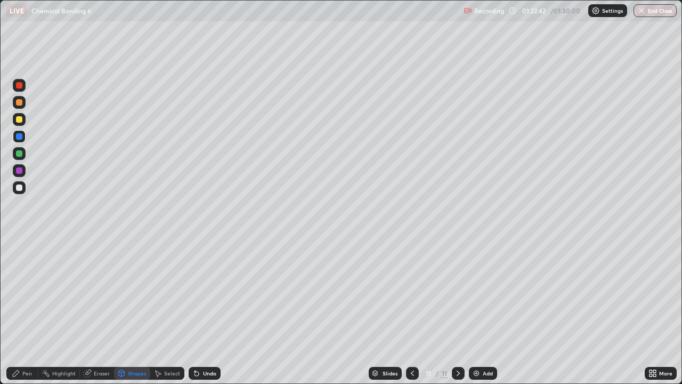
click at [98, 311] on div "Eraser" at bounding box center [102, 372] width 16 height 5
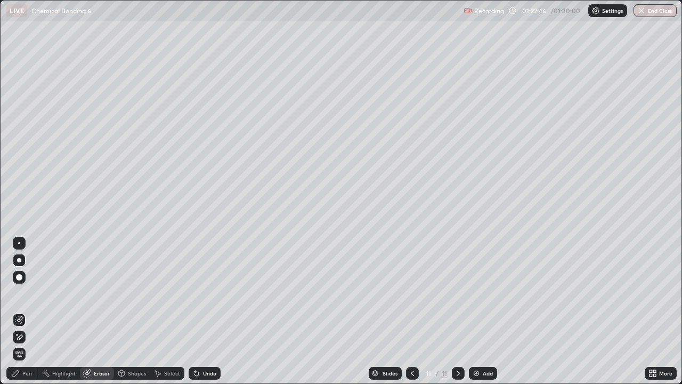
click at [29, 311] on div "Pen" at bounding box center [27, 372] width 10 height 5
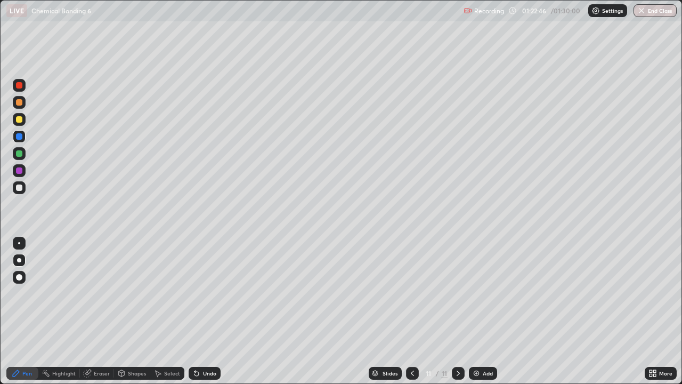
click at [21, 169] on div at bounding box center [19, 170] width 6 height 6
click at [17, 193] on div at bounding box center [19, 187] width 13 height 13
click at [20, 136] on div at bounding box center [19, 136] width 6 height 6
click at [20, 119] on div at bounding box center [19, 119] width 6 height 6
click at [409, 311] on icon at bounding box center [412, 373] width 9 height 9
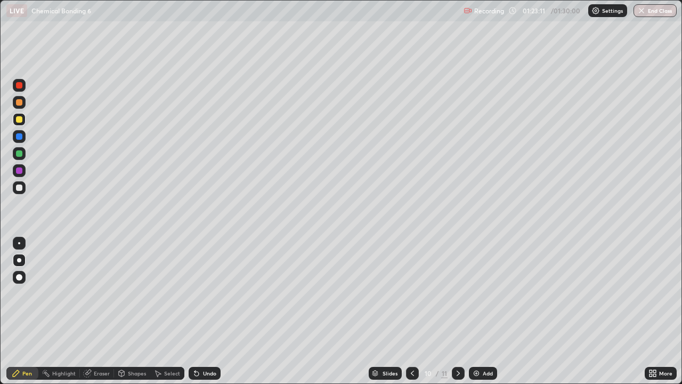
click at [457, 311] on icon at bounding box center [458, 373] width 9 height 9
click at [25, 311] on div "Pen" at bounding box center [27, 372] width 10 height 5
click at [18, 192] on div at bounding box center [19, 187] width 13 height 13
click at [18, 103] on div at bounding box center [19, 102] width 6 height 6
click at [20, 85] on div at bounding box center [19, 85] width 6 height 6
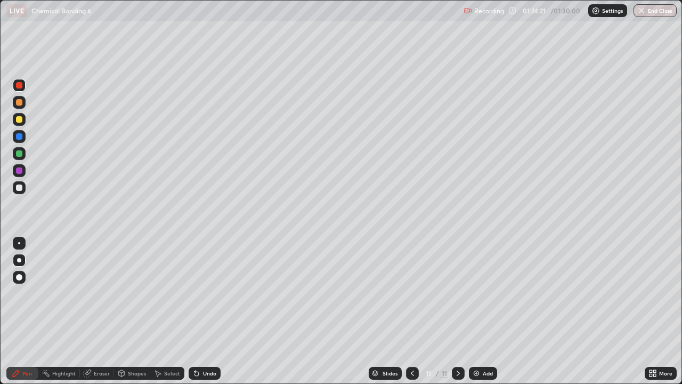
click at [16, 115] on div at bounding box center [19, 119] width 13 height 13
click at [17, 156] on div at bounding box center [19, 153] width 6 height 6
click at [18, 87] on div at bounding box center [19, 85] width 6 height 6
click at [18, 153] on div at bounding box center [19, 153] width 6 height 6
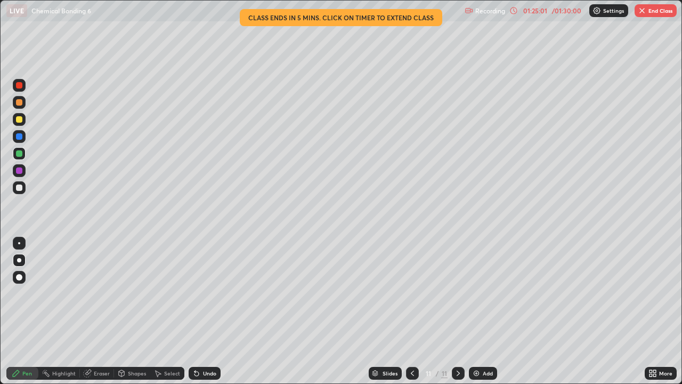
click at [411, 311] on icon at bounding box center [412, 373] width 9 height 9
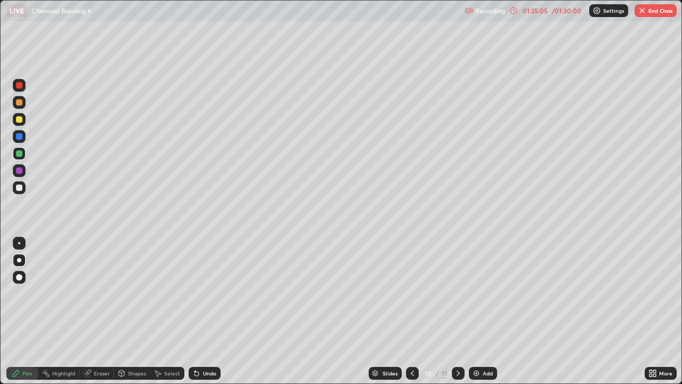
click at [458, 311] on icon at bounding box center [458, 372] width 3 height 5
click at [652, 12] on button "End Class" at bounding box center [656, 10] width 42 height 13
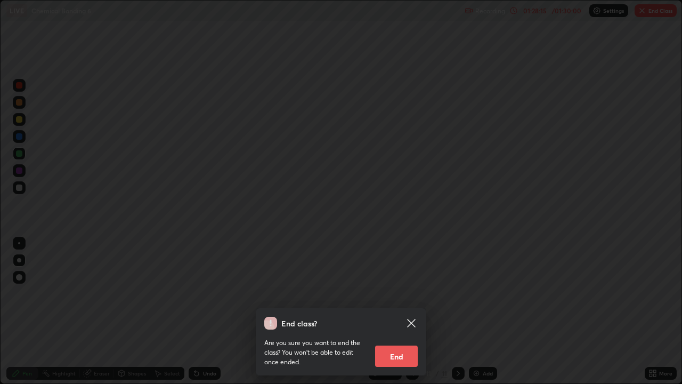
click at [544, 217] on div "End class? Are you sure you want to end the class? You won’t be able to edit on…" at bounding box center [341, 192] width 682 height 384
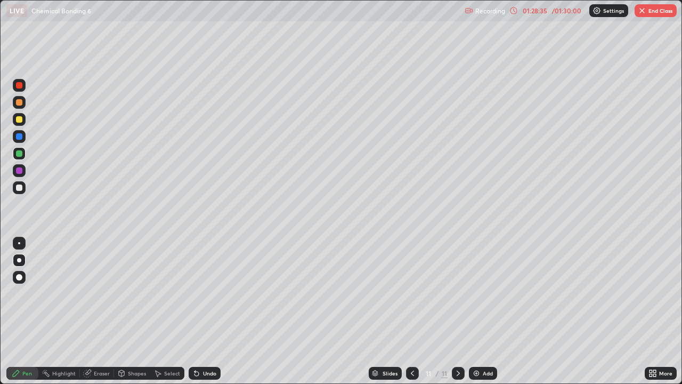
click at [651, 12] on button "End Class" at bounding box center [656, 10] width 42 height 13
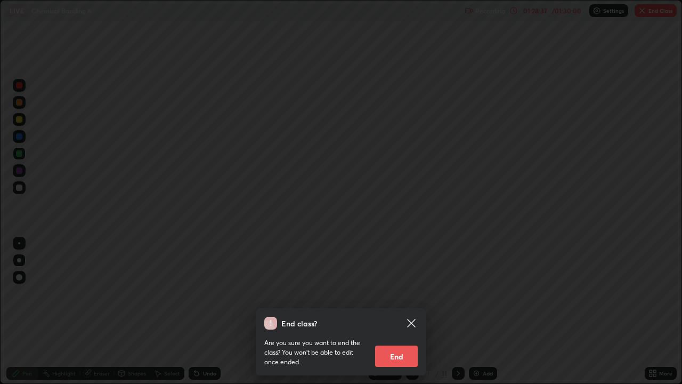
click at [399, 311] on button "End" at bounding box center [396, 355] width 43 height 21
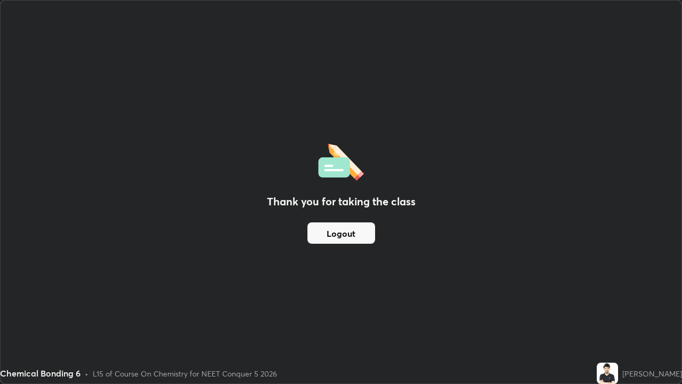
click at [329, 237] on button "Logout" at bounding box center [342, 232] width 68 height 21
click at [332, 237] on button "Logout" at bounding box center [342, 232] width 68 height 21
click at [333, 233] on button "Logout" at bounding box center [342, 232] width 68 height 21
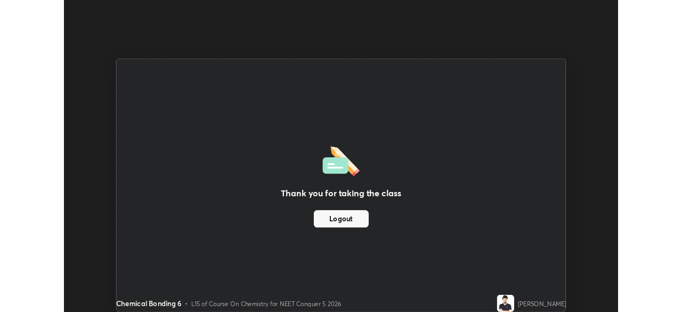
scroll to position [52985, 52614]
